Goal: Information Seeking & Learning: Learn about a topic

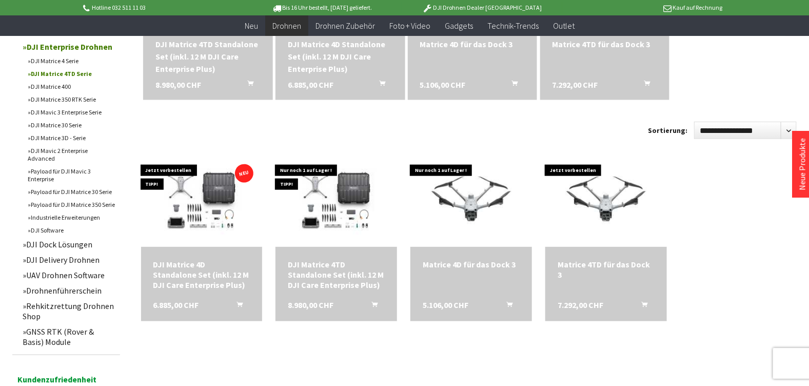
scroll to position [461, 0]
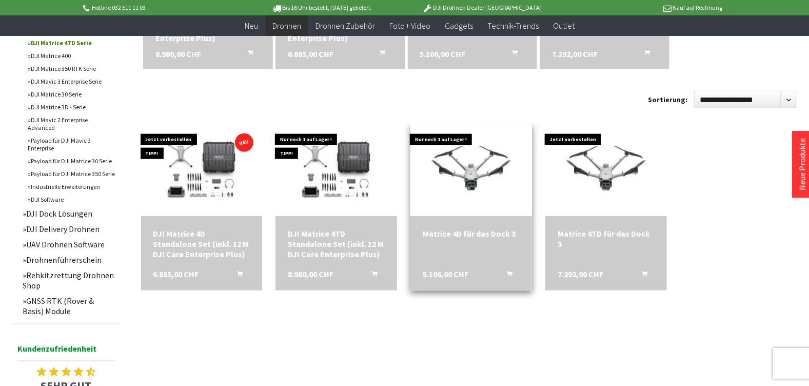
click at [466, 236] on div "Matrice 4D für das Dock 3" at bounding box center [471, 233] width 97 height 10
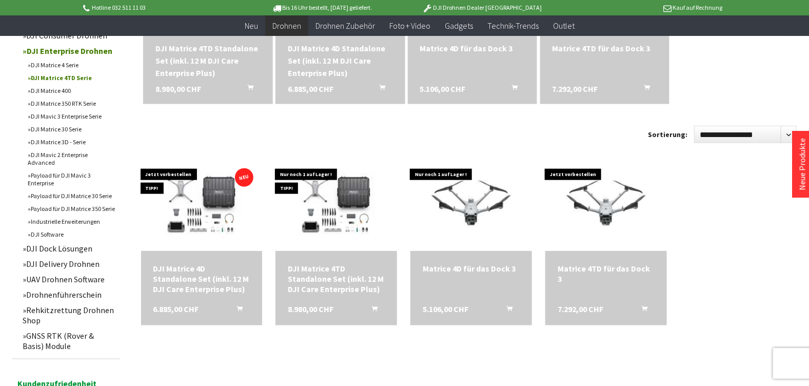
scroll to position [428, 0]
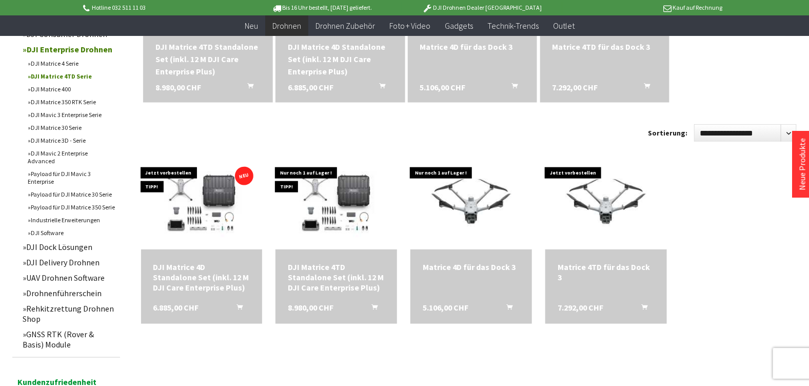
click at [72, 112] on link "DJI Mavic 3 Enterprise Serie" at bounding box center [71, 114] width 97 height 13
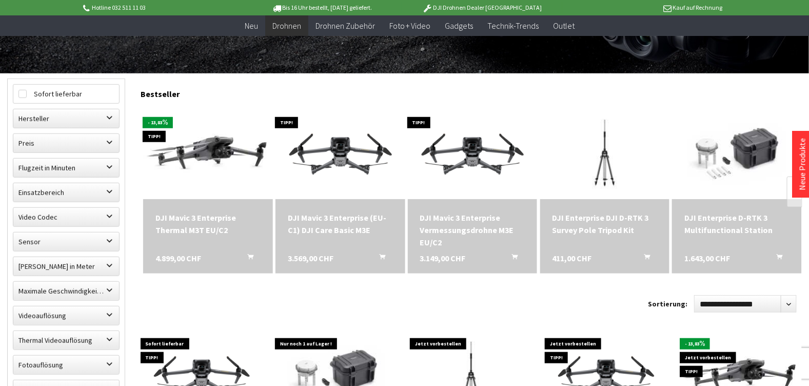
scroll to position [256, 0]
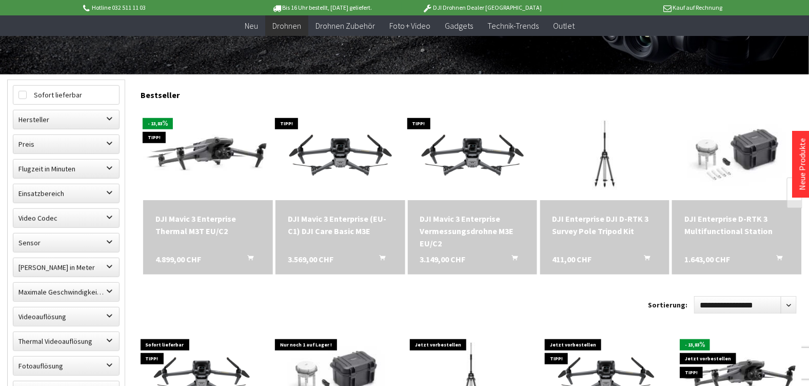
click at [183, 228] on div "DJI Mavic 3 Enterprise Thermal M3T EU/C2" at bounding box center [207, 224] width 105 height 25
